Goal: Information Seeking & Learning: Learn about a topic

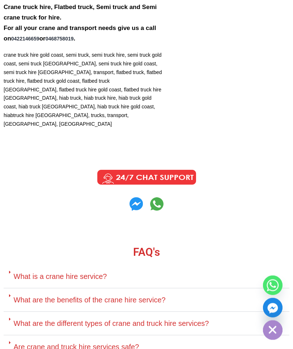
scroll to position [2564, 0]
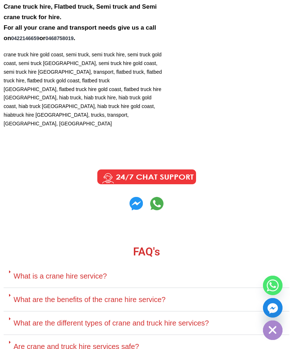
click at [40, 272] on link "What is a crane hire service?" at bounding box center [60, 276] width 93 height 8
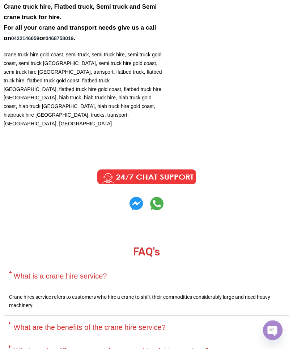
click at [35, 272] on link "What is a crane hire service?" at bounding box center [60, 276] width 93 height 8
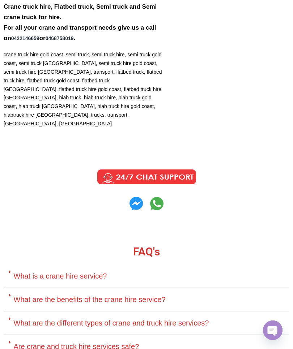
click at [196, 319] on link "What are the different types of crane and truck hire services?" at bounding box center [111, 323] width 195 height 8
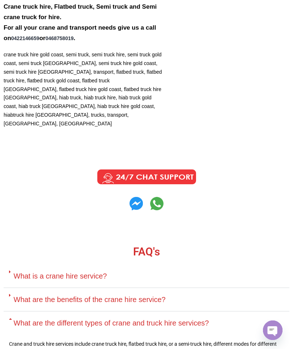
click at [191, 319] on link "What are the different types of crane and truck hire services?" at bounding box center [111, 323] width 195 height 8
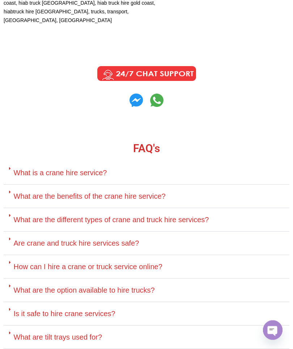
scroll to position [2668, 0]
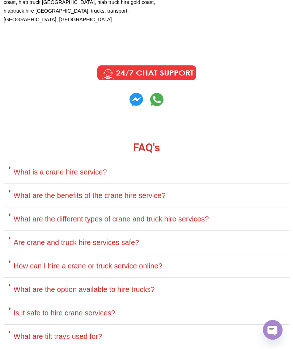
click at [144, 262] on link "How can I hire a crane or truck service online?" at bounding box center [88, 266] width 148 height 8
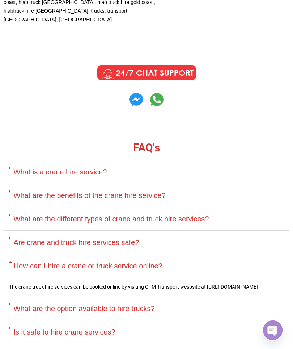
click at [56, 262] on link "How can I hire a crane or truck service online?" at bounding box center [88, 266] width 148 height 8
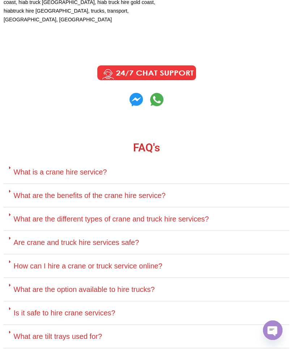
click at [46, 285] on link "What are the option available to hire trucks?" at bounding box center [84, 289] width 141 height 8
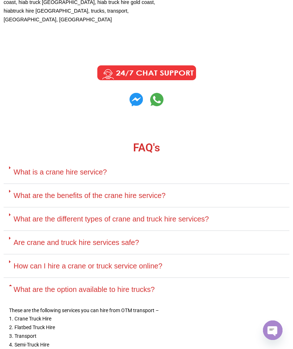
click at [44, 285] on link "What are the option available to hire trucks?" at bounding box center [84, 289] width 141 height 8
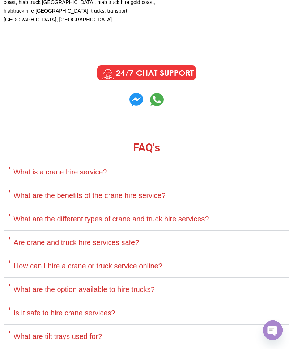
click at [56, 332] on link "What are tilt trays used for?" at bounding box center [58, 336] width 89 height 8
click at [57, 332] on link "What are tilt trays used for?" at bounding box center [58, 336] width 89 height 8
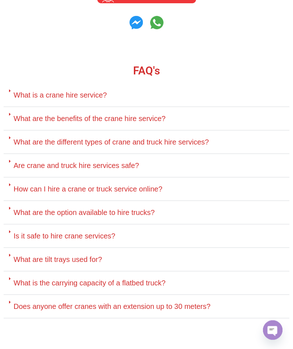
scroll to position [2748, 0]
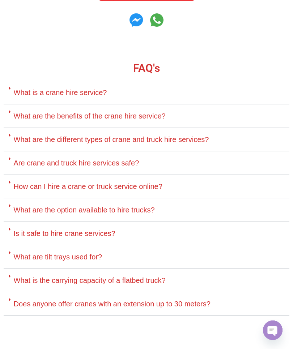
click at [46, 300] on link "Does anyone offer cranes with an extension up to 30 meters?" at bounding box center [112, 304] width 197 height 8
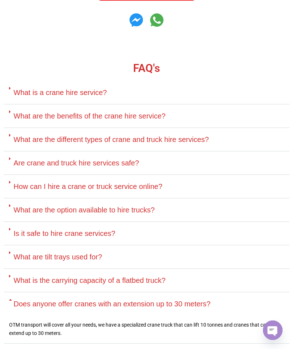
click at [50, 300] on link "Does anyone offer cranes with an extension up to 30 meters?" at bounding box center [112, 304] width 197 height 8
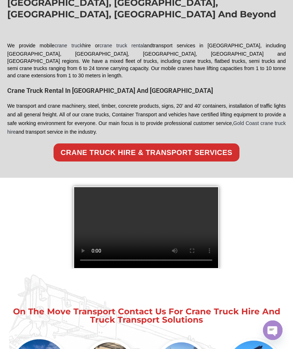
scroll to position [769, 0]
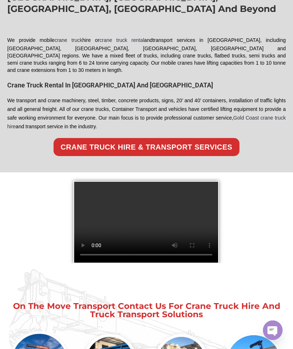
click at [147, 197] on video at bounding box center [146, 222] width 144 height 81
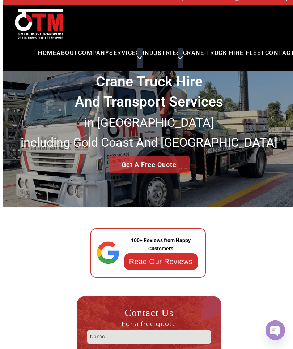
scroll to position [0, 0]
